Goal: Transaction & Acquisition: Purchase product/service

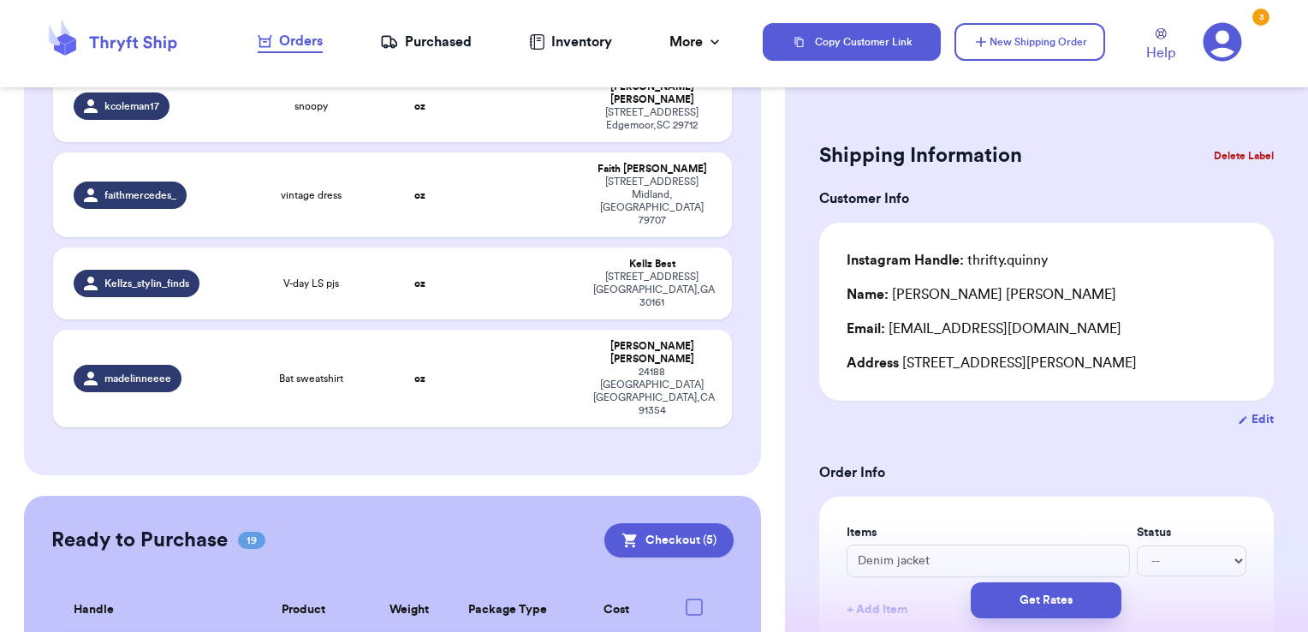
scroll to position [2434, 0]
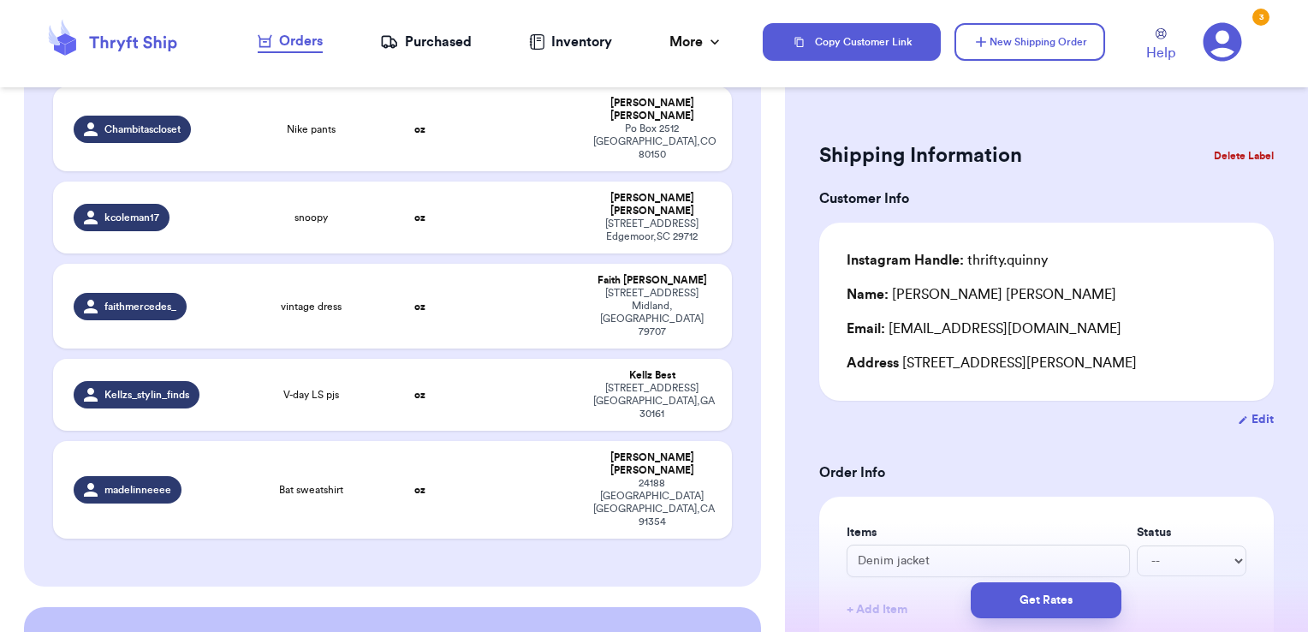
checkbox input "true"
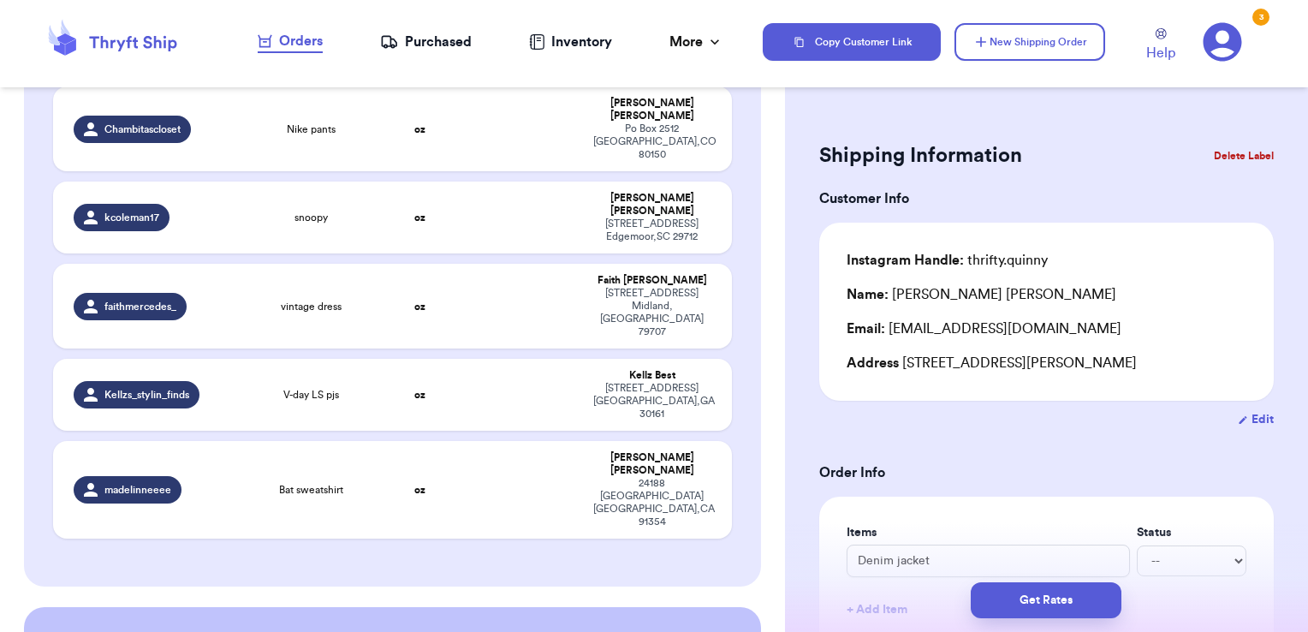
checkbox input "true"
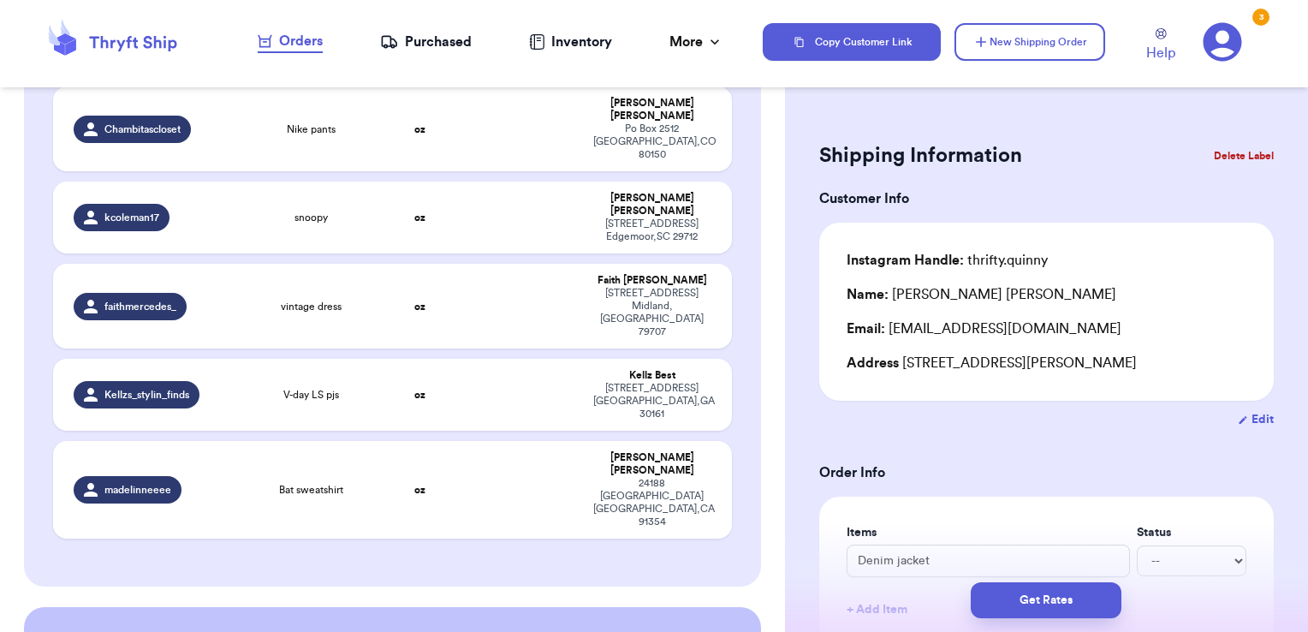
checkbox input "true"
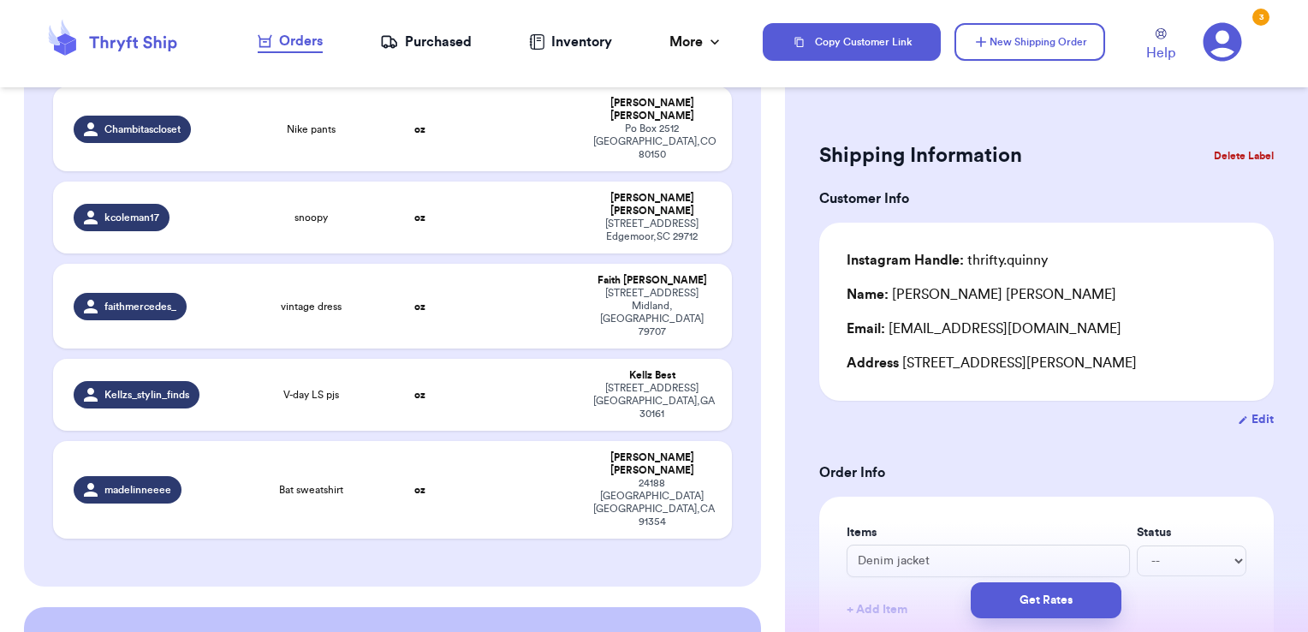
checkbox input "true"
checkbox input "false"
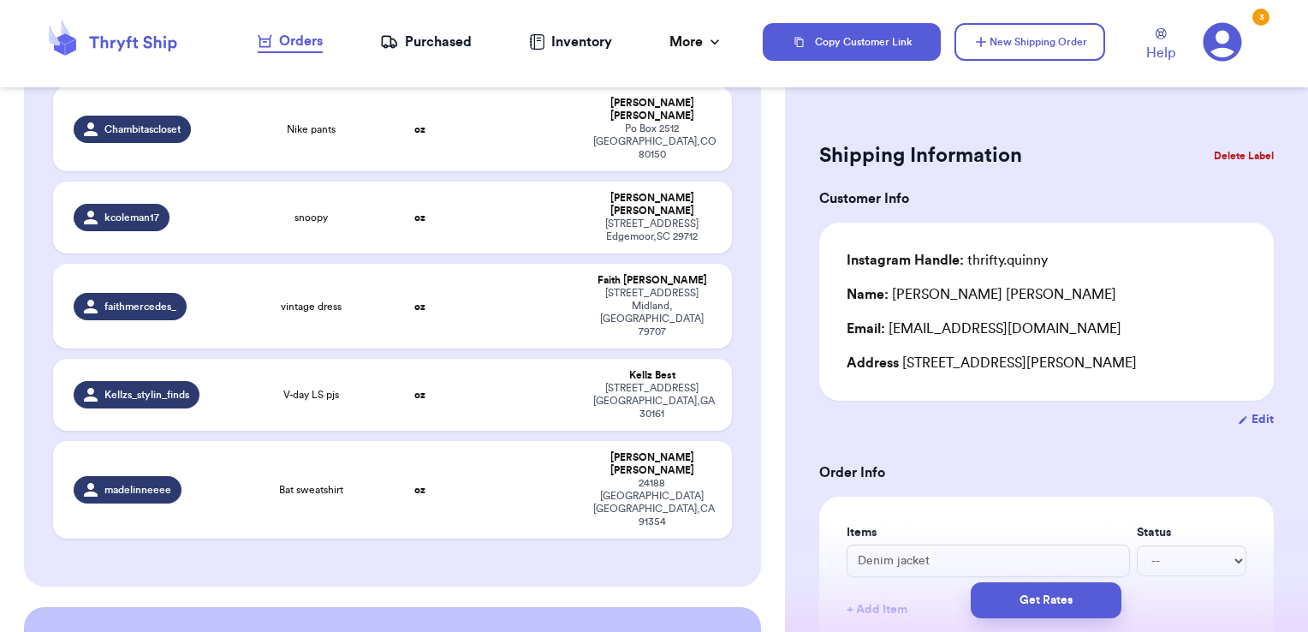
checkbox input "false"
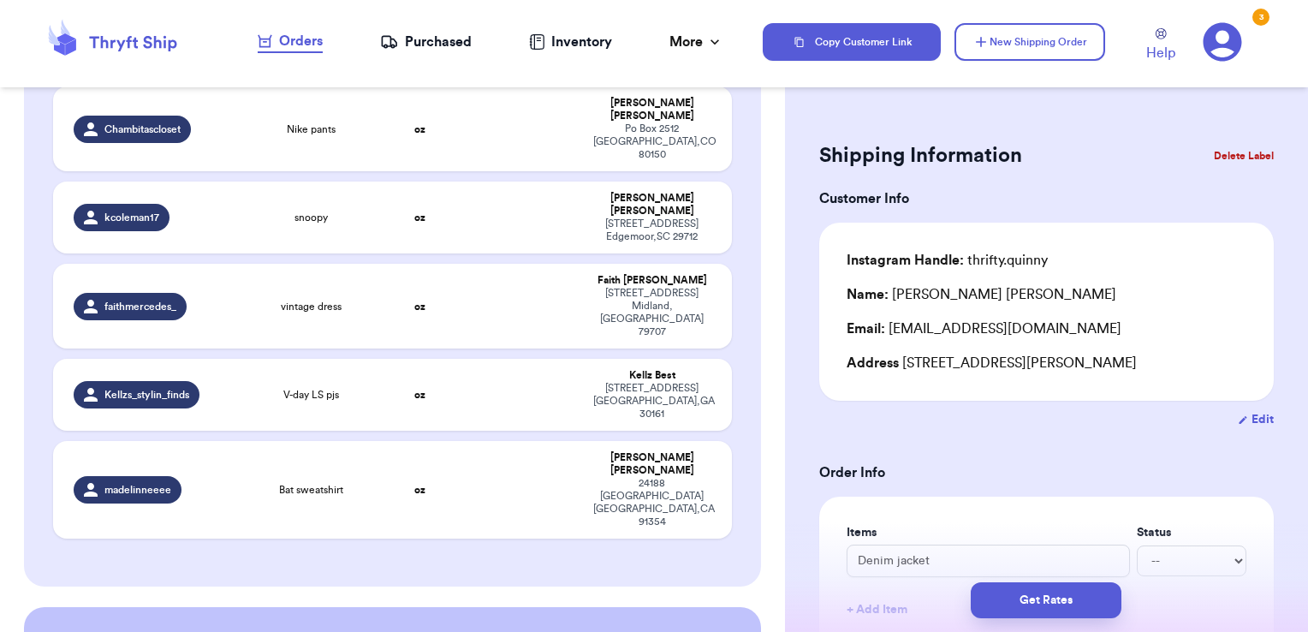
checkbox input "false"
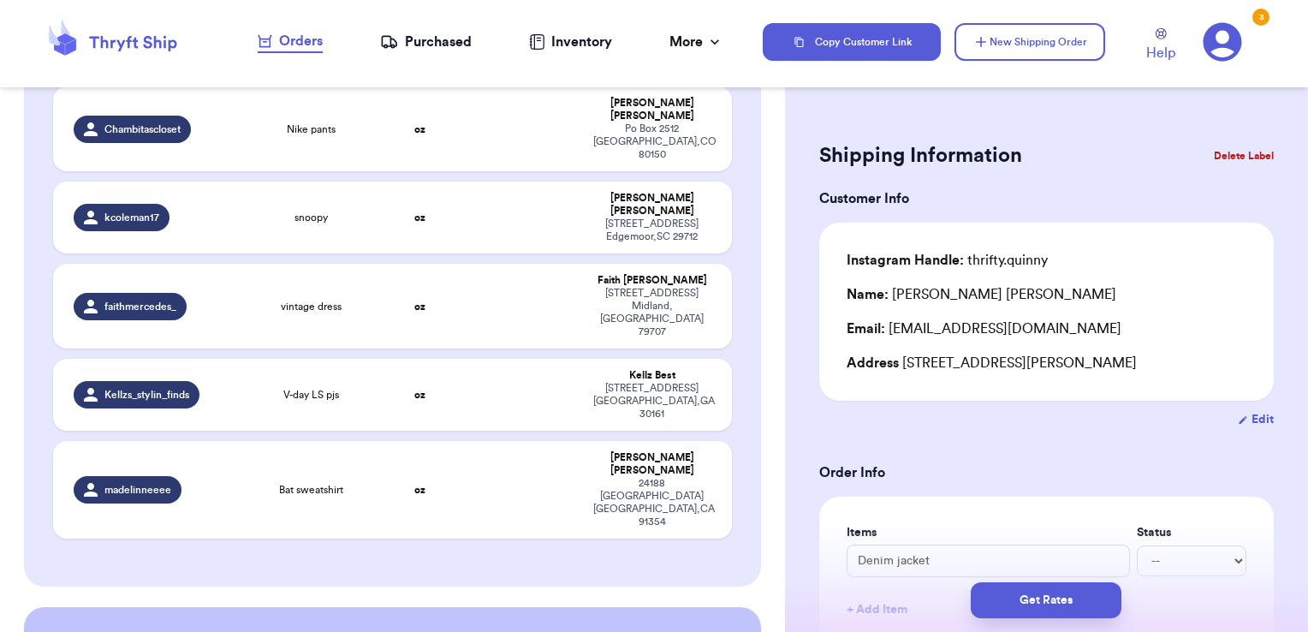
checkbox input "false"
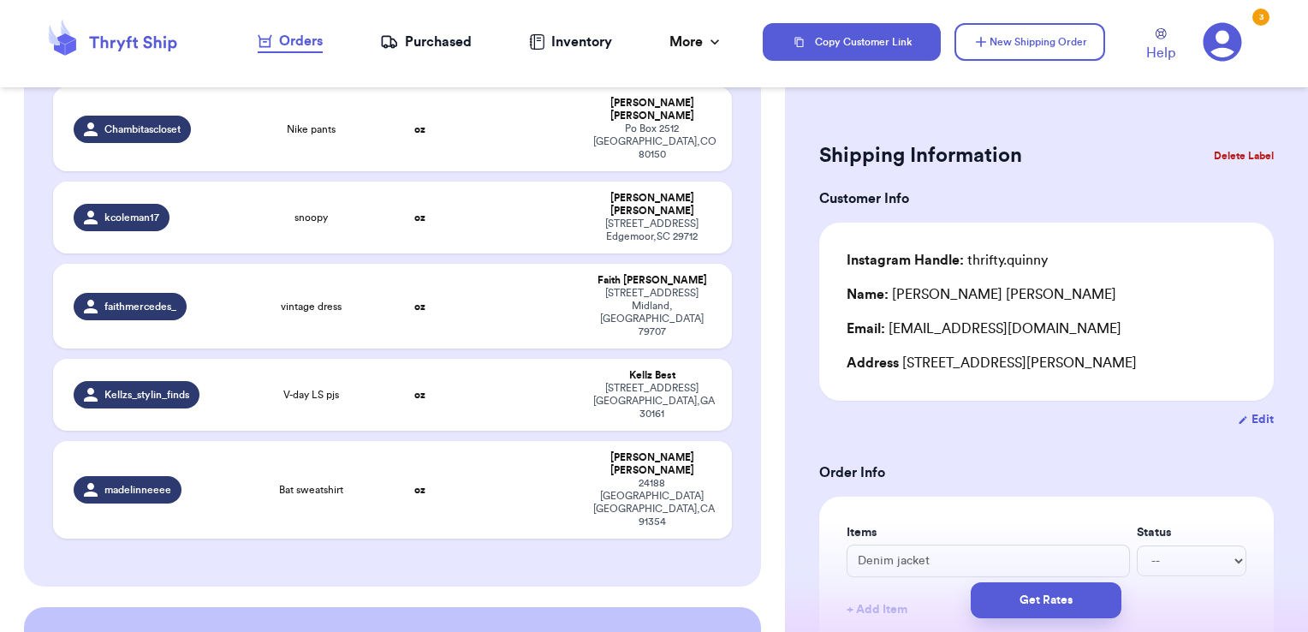
checkbox input "false"
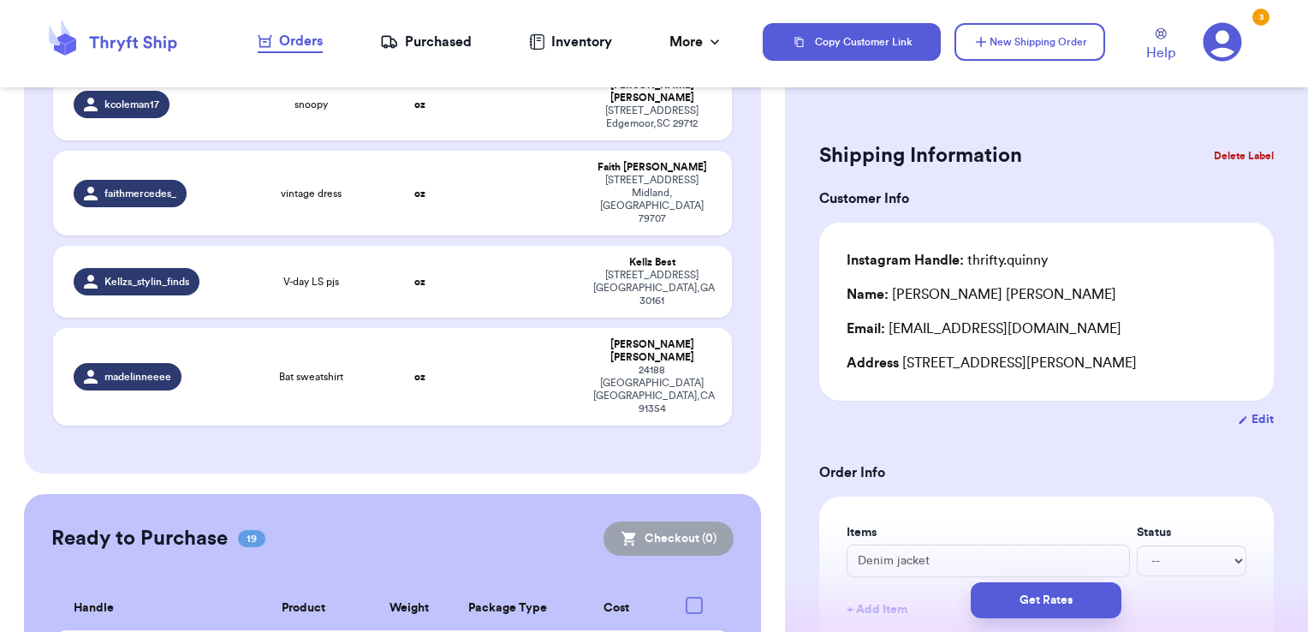
scroll to position [2547, 0]
checkbox input "true"
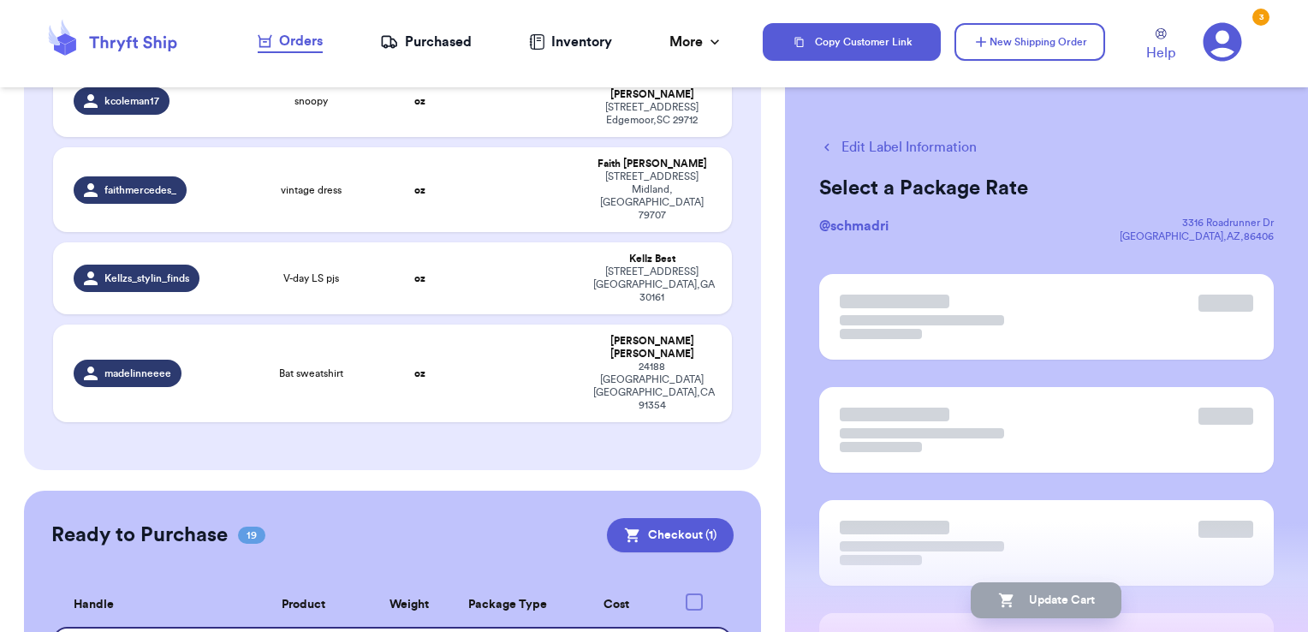
scroll to position [2544, 0]
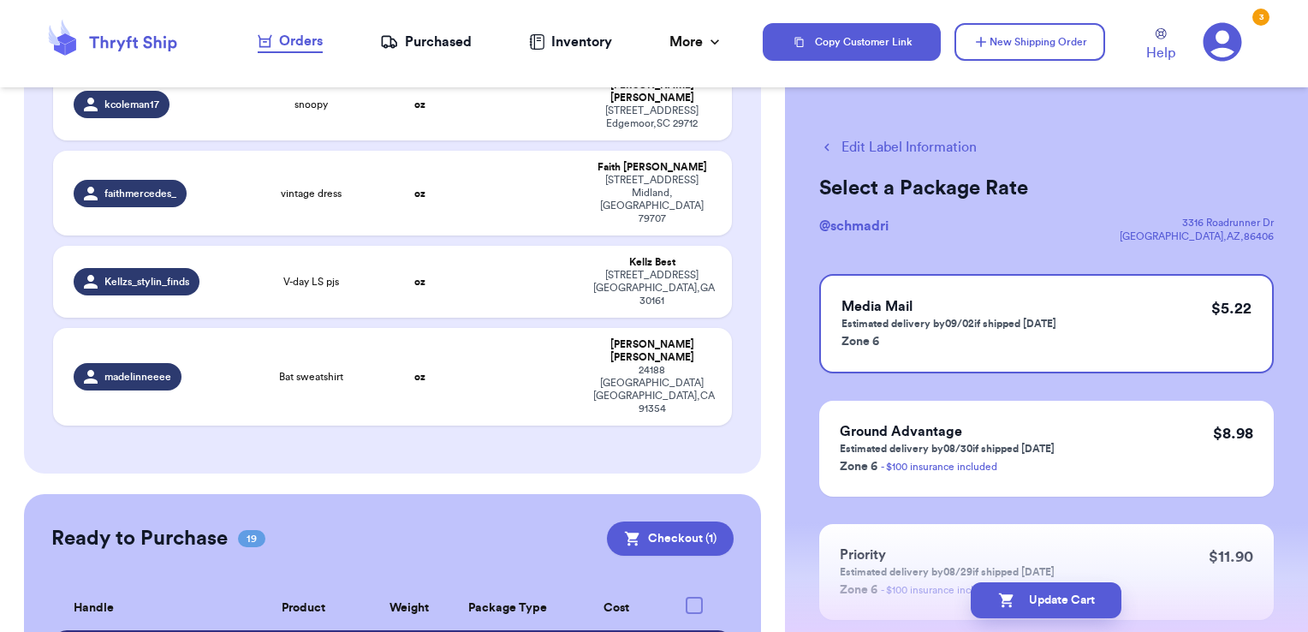
checkbox input "true"
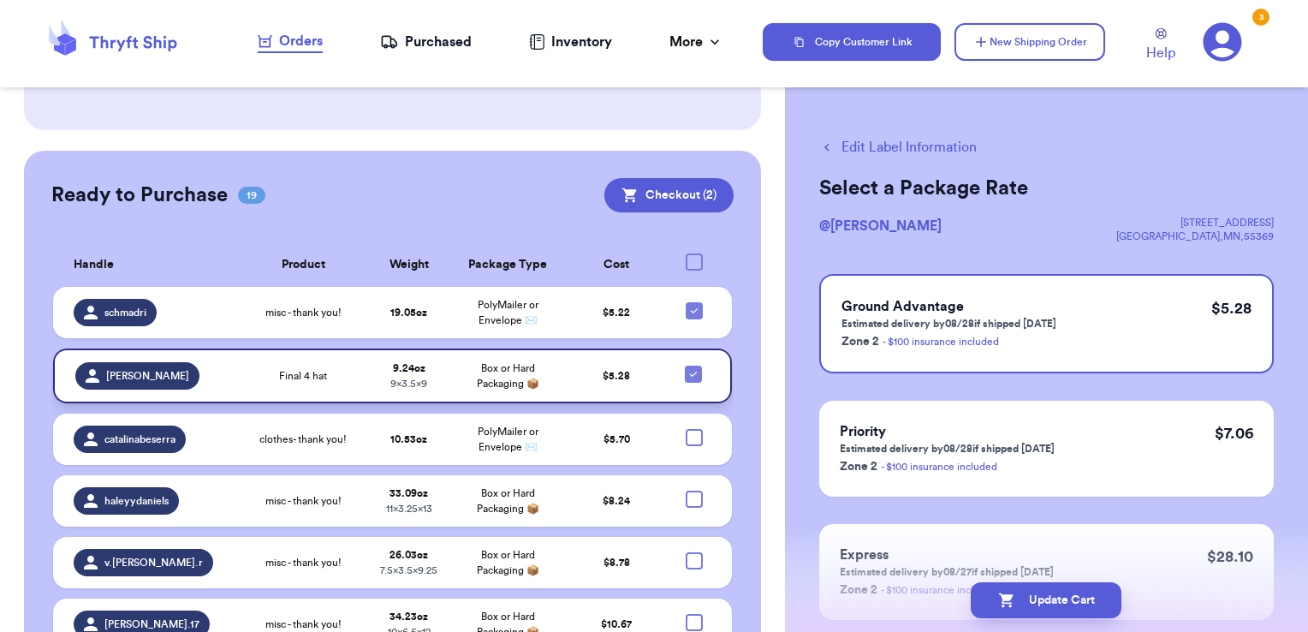
scroll to position [2892, 0]
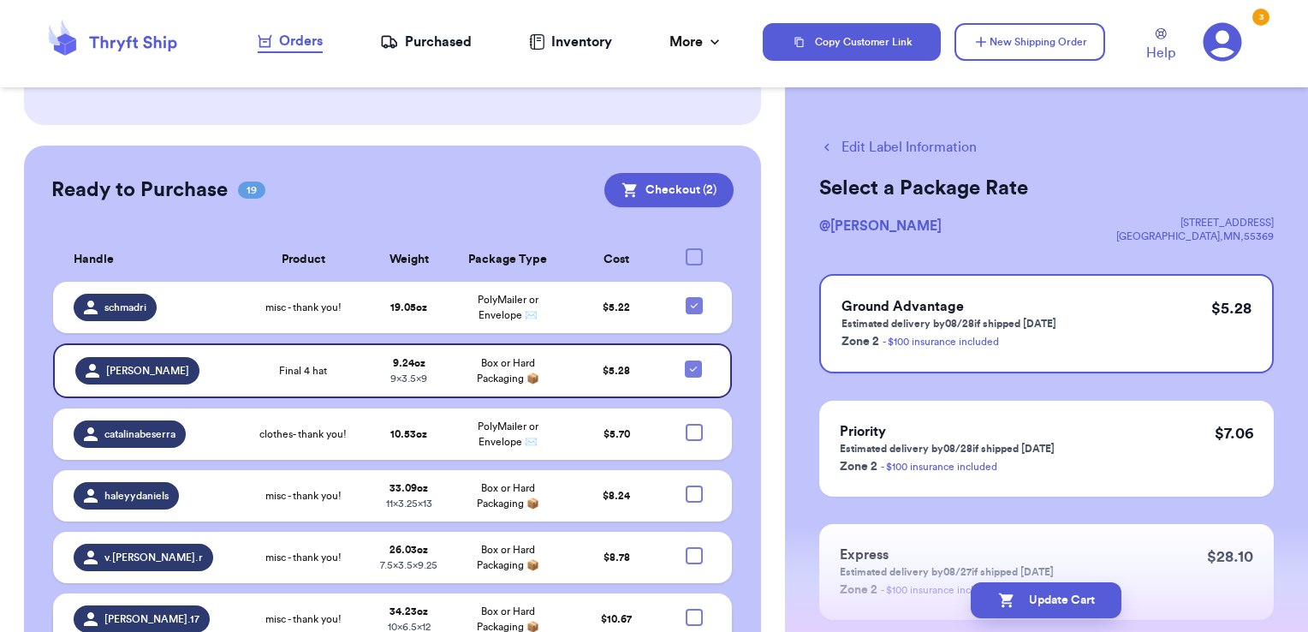
click at [686, 609] on div at bounding box center [694, 617] width 17 height 17
click at [693, 608] on input "checkbox" at bounding box center [693, 608] width 1 height 1
checkbox input "true"
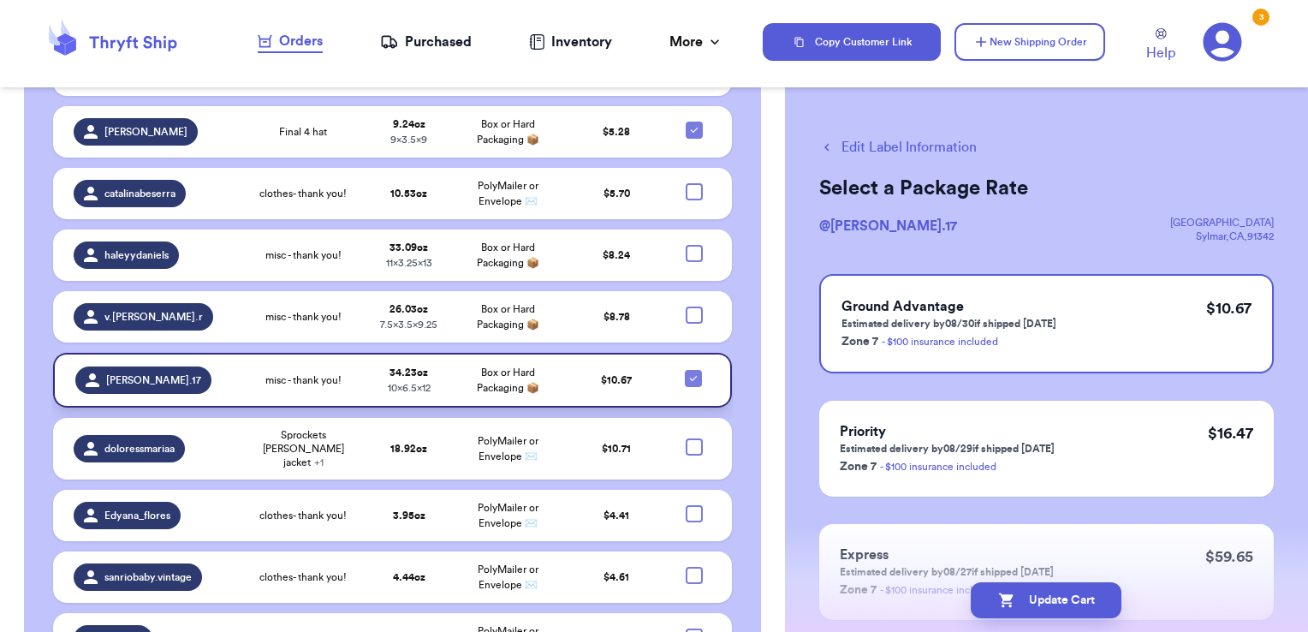
scroll to position [3148, 0]
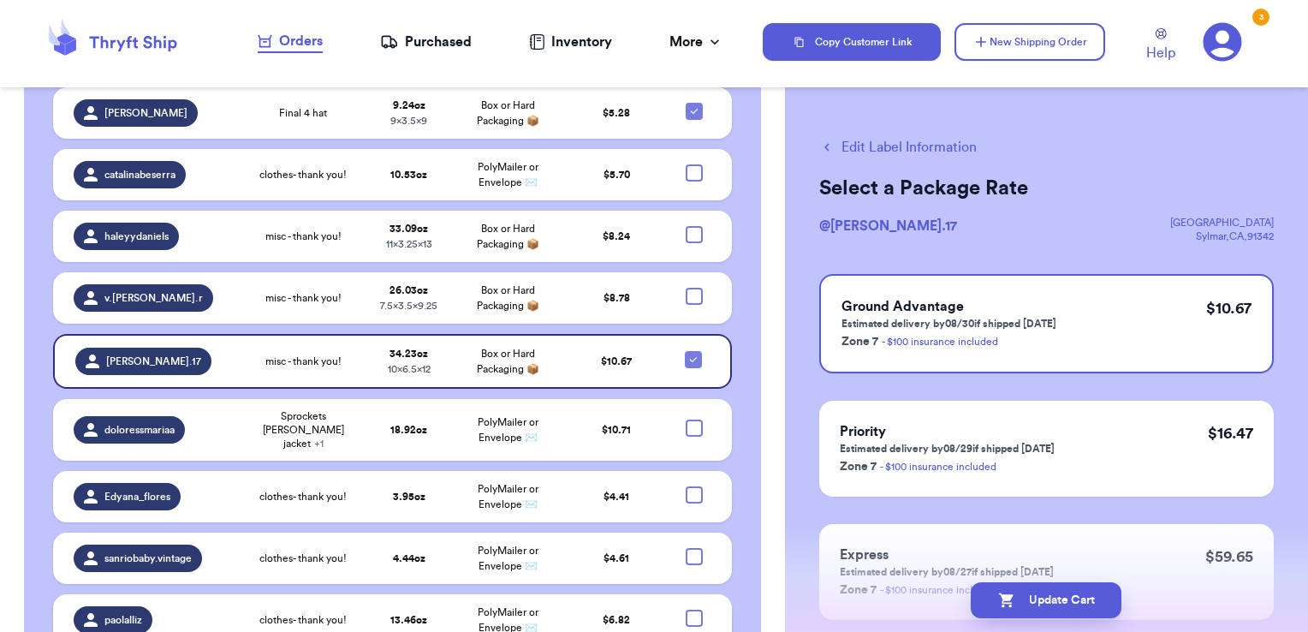
click at [687, 609] on div at bounding box center [694, 617] width 17 height 17
click at [693, 609] on input "checkbox" at bounding box center [693, 609] width 1 height 1
checkbox input "true"
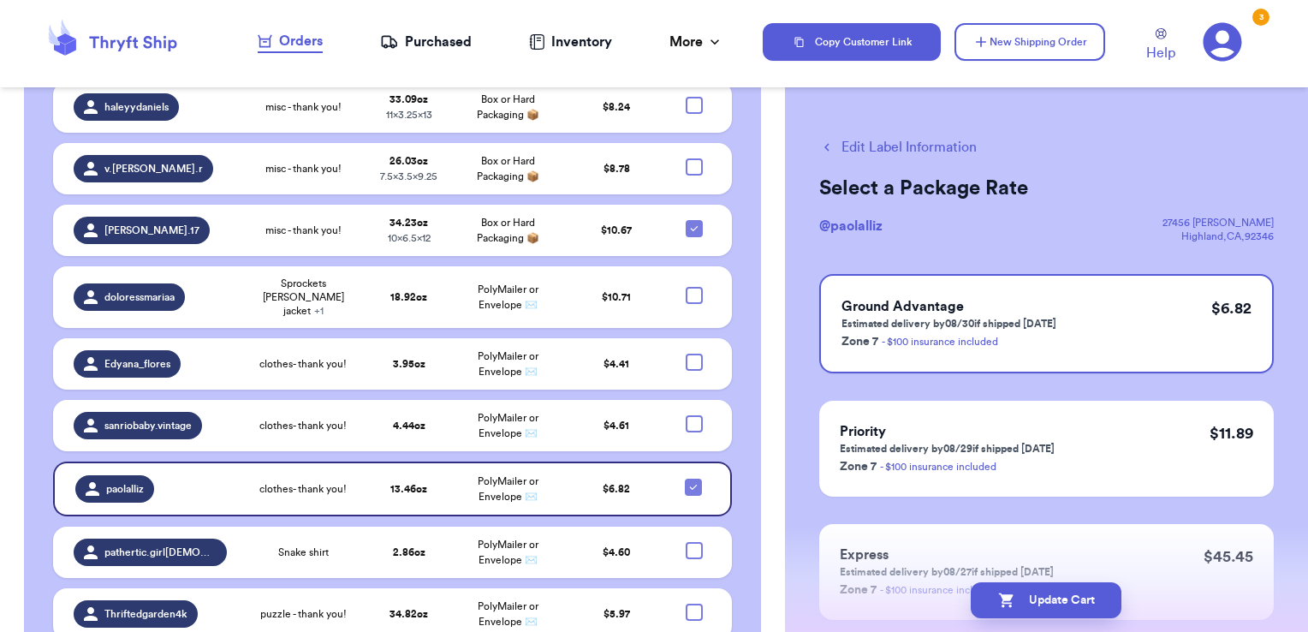
scroll to position [3291, 0]
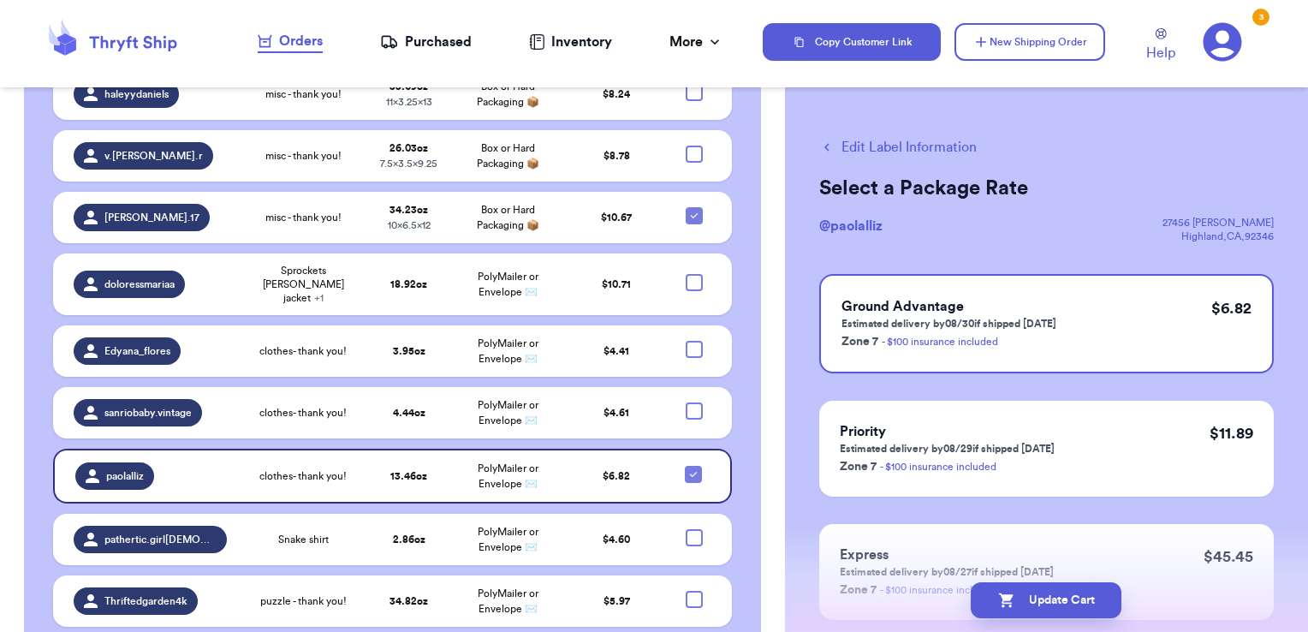
checkbox input "true"
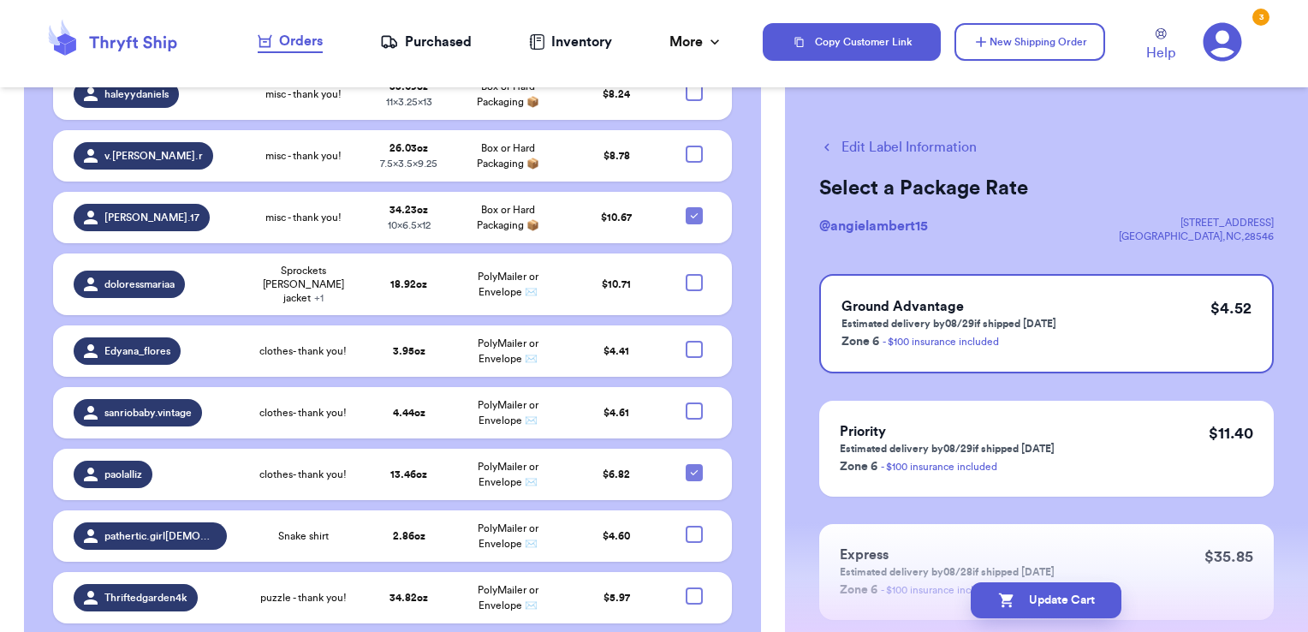
checkbox input "true"
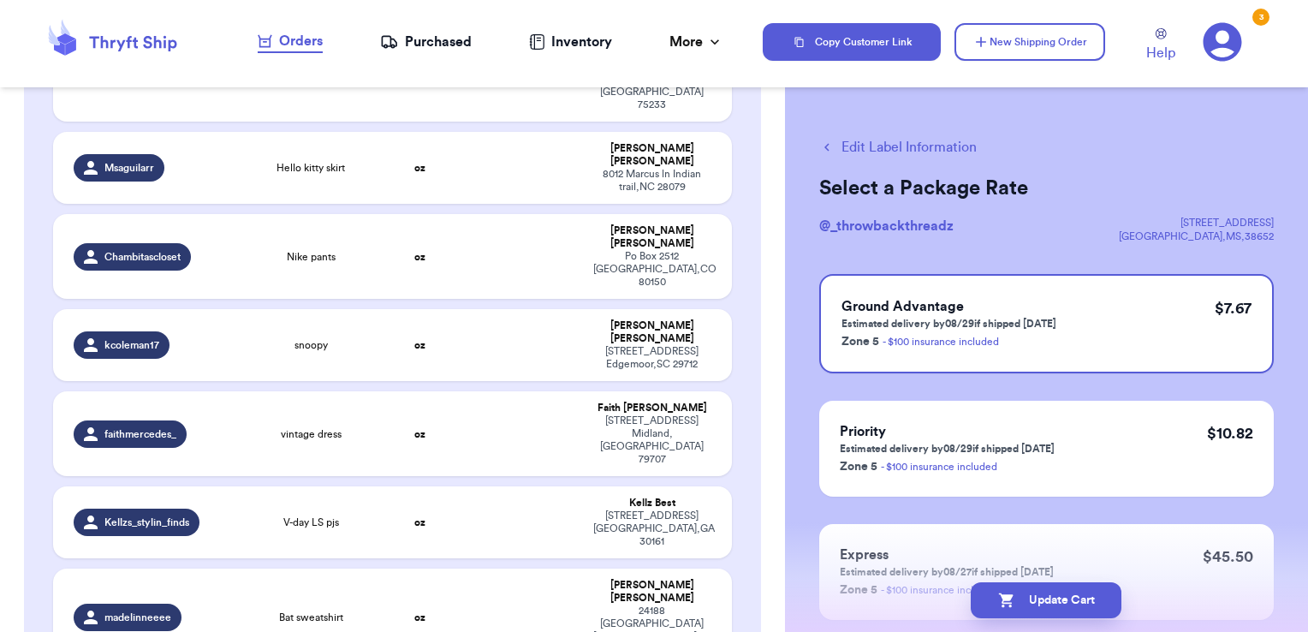
scroll to position [2298, 0]
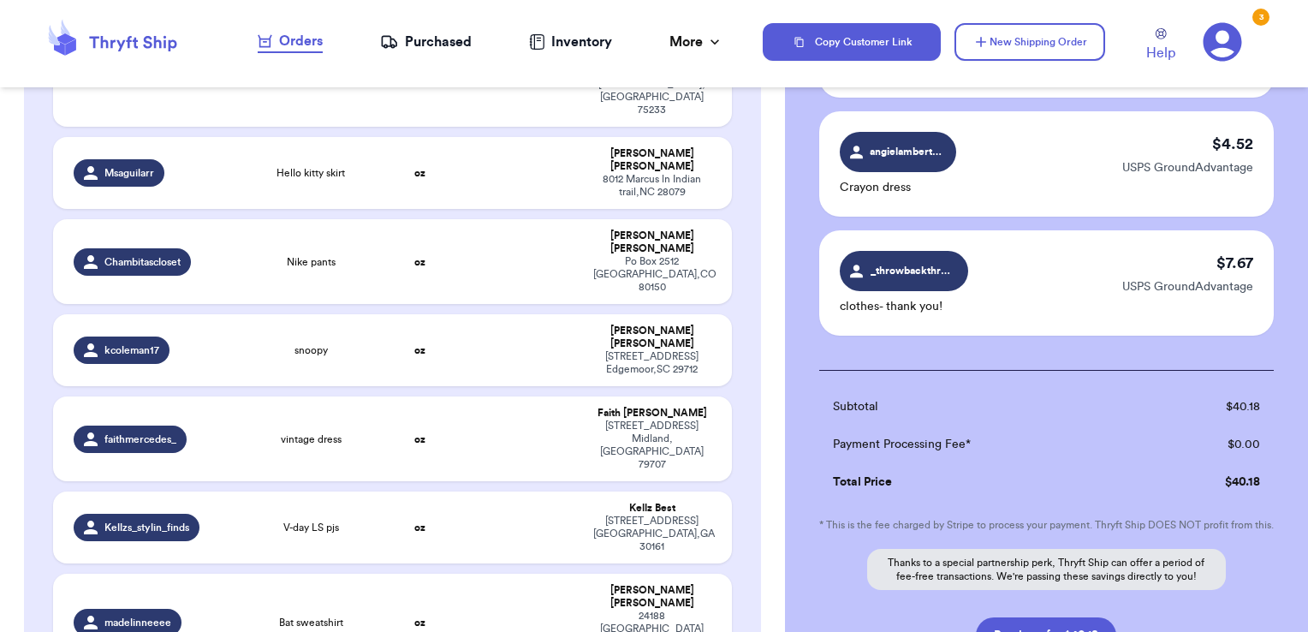
scroll to position [736, 0]
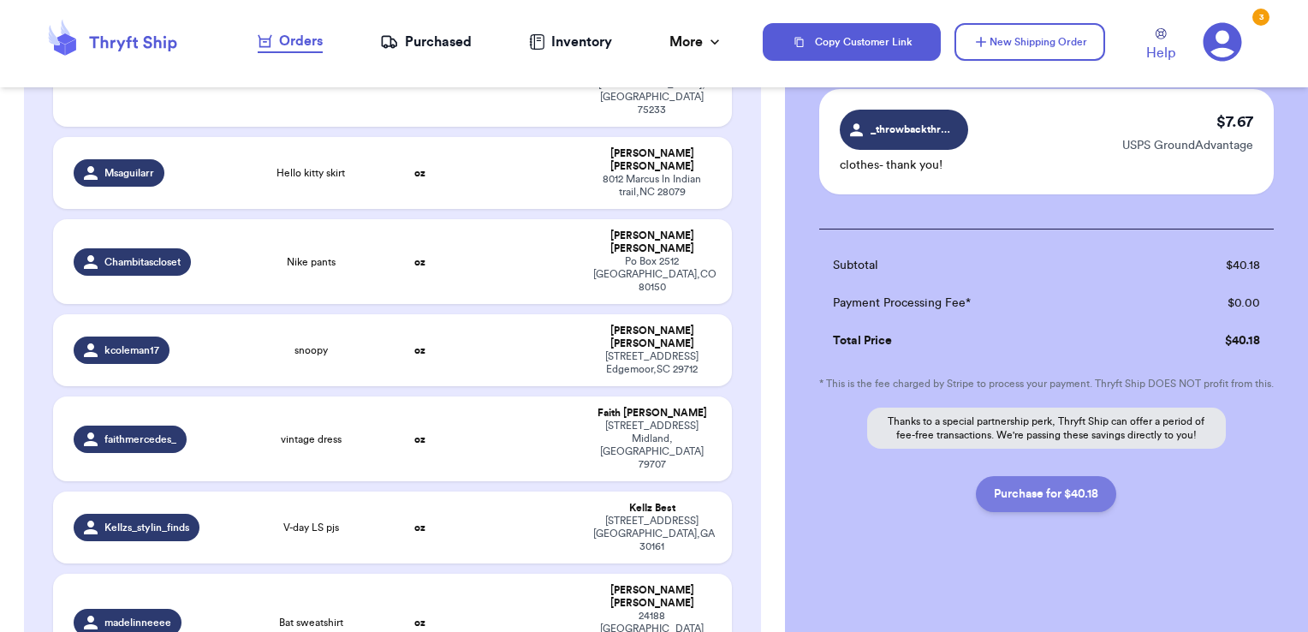
click at [1043, 496] on button "Purchase for $40.18" at bounding box center [1046, 494] width 140 height 36
checkbox input "false"
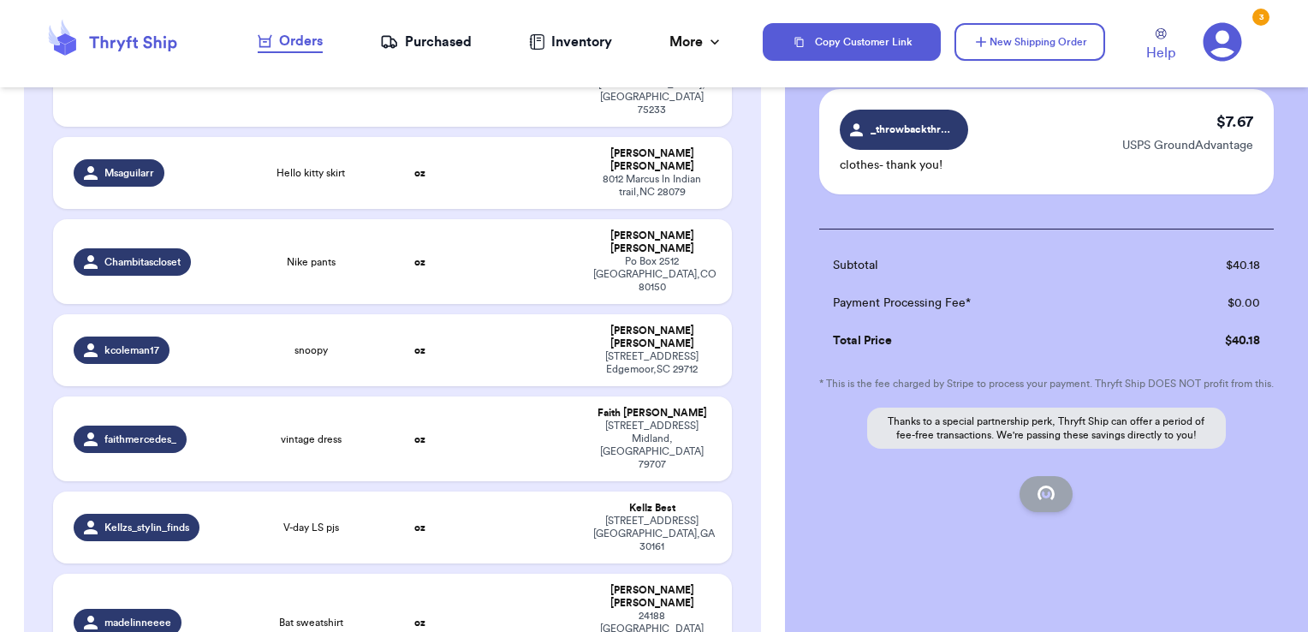
checkbox input "false"
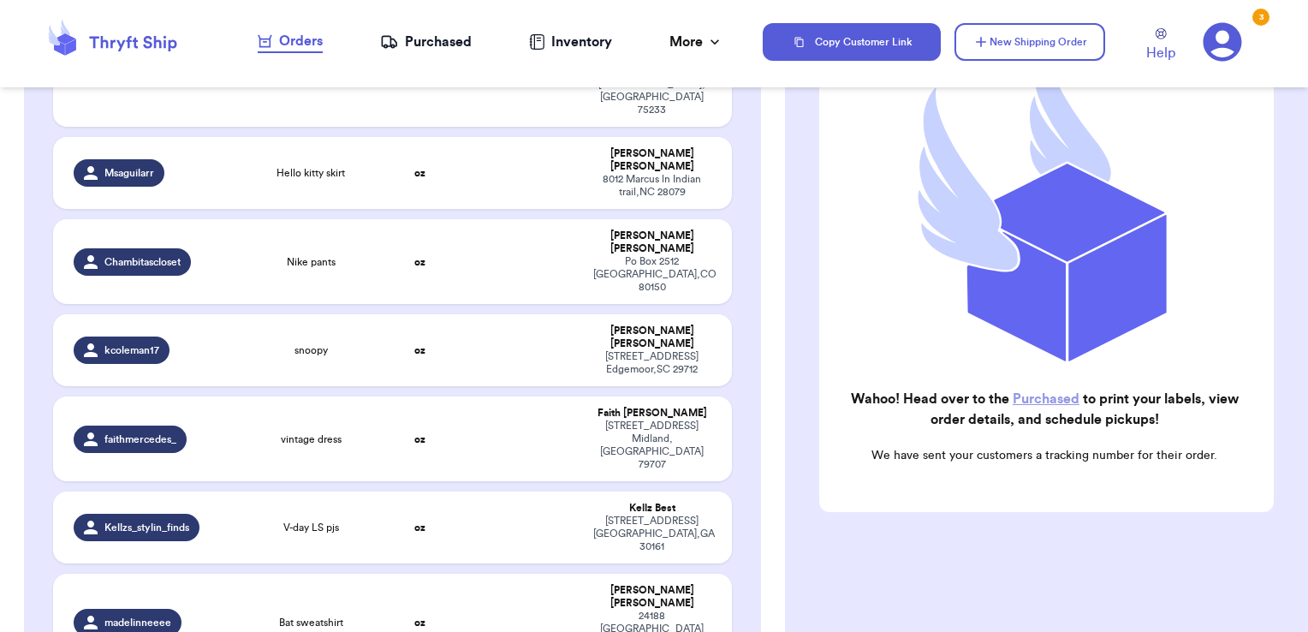
scroll to position [217, 0]
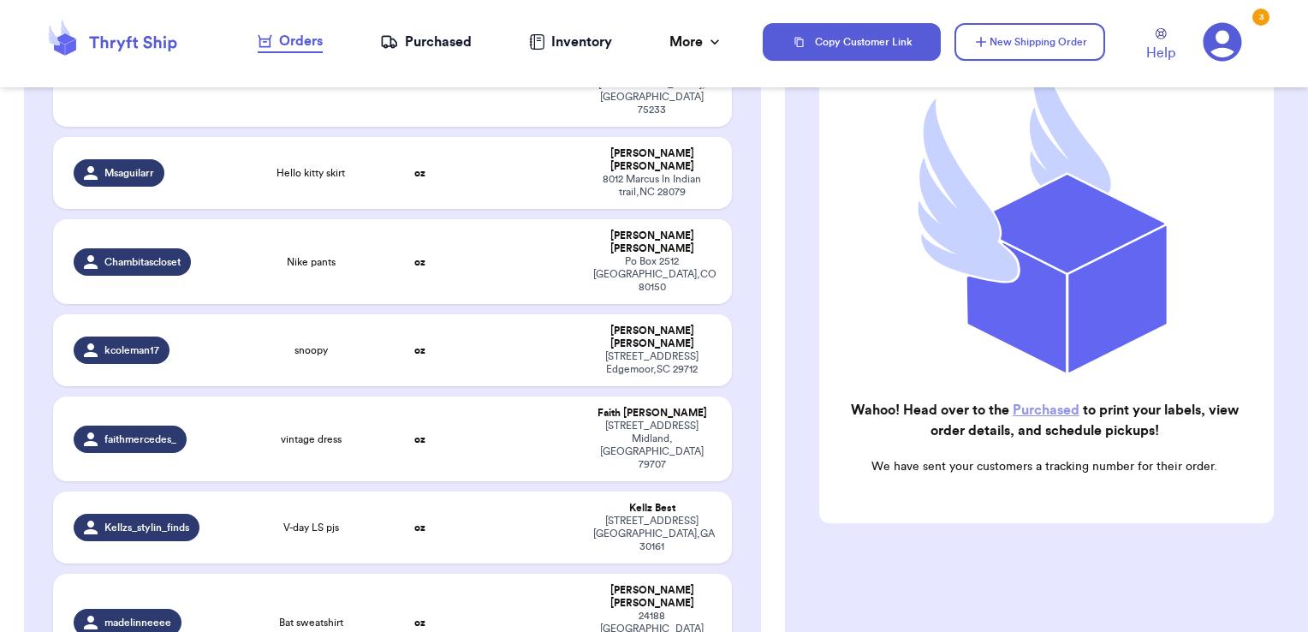
click at [441, 39] on div "Purchased" at bounding box center [426, 42] width 92 height 21
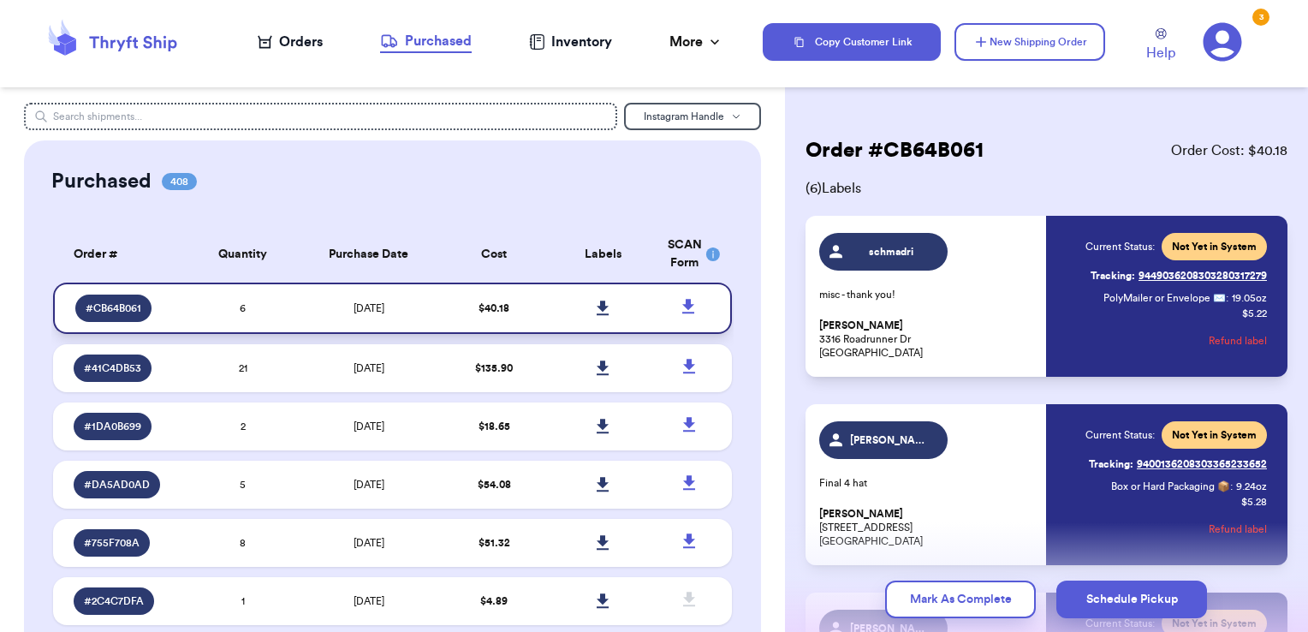
click at [597, 306] on icon at bounding box center [603, 307] width 12 height 15
